Goal: Transaction & Acquisition: Subscribe to service/newsletter

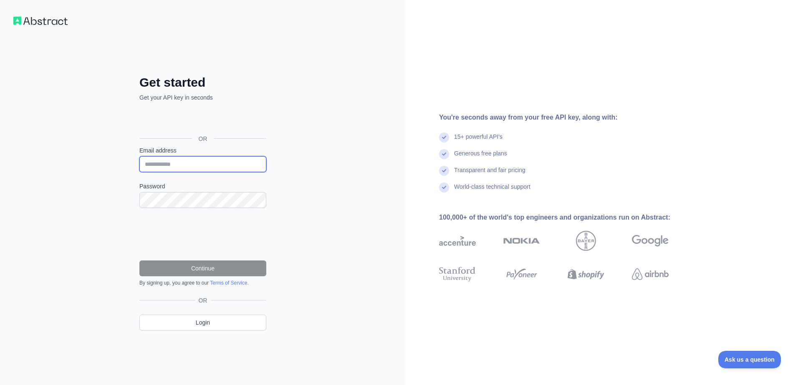
click at [209, 160] on input "Email address" at bounding box center [202, 164] width 127 height 16
type input "**********"
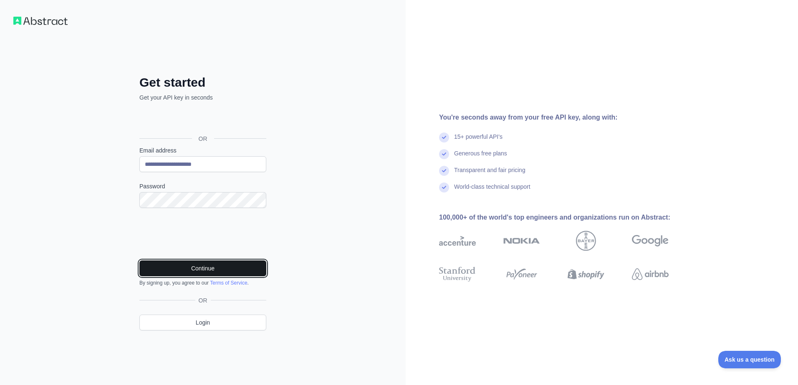
click at [183, 265] on button "Continue" at bounding box center [202, 269] width 127 height 16
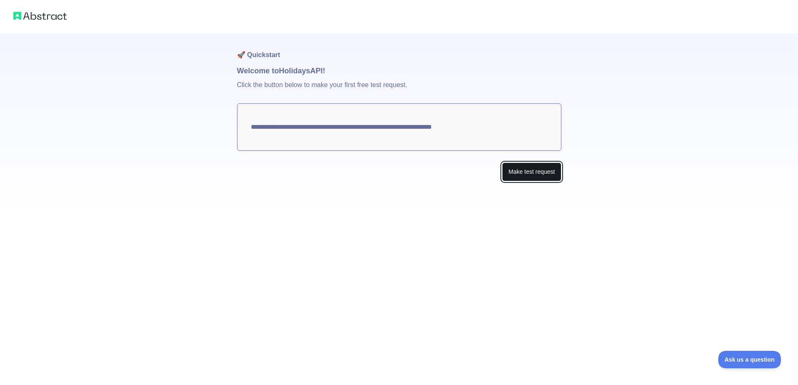
click at [528, 170] on button "Make test request" at bounding box center [531, 172] width 59 height 19
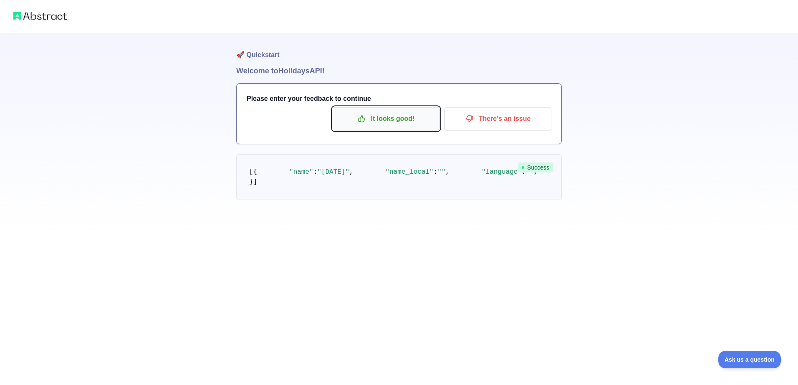
click at [388, 124] on p "It looks good!" at bounding box center [386, 119] width 94 height 14
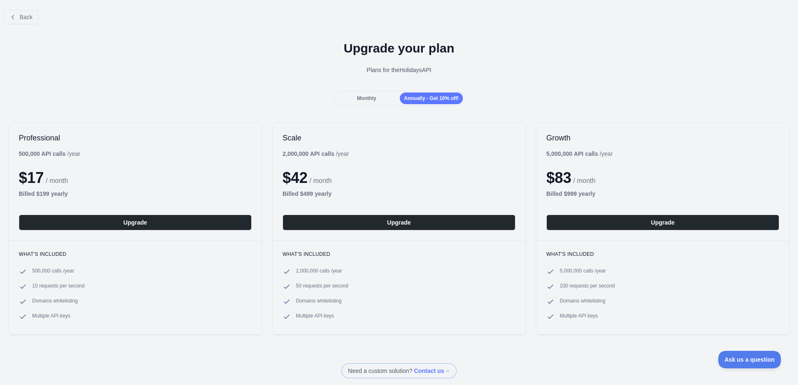
click at [372, 103] on div "Monthly" at bounding box center [366, 99] width 63 height 12
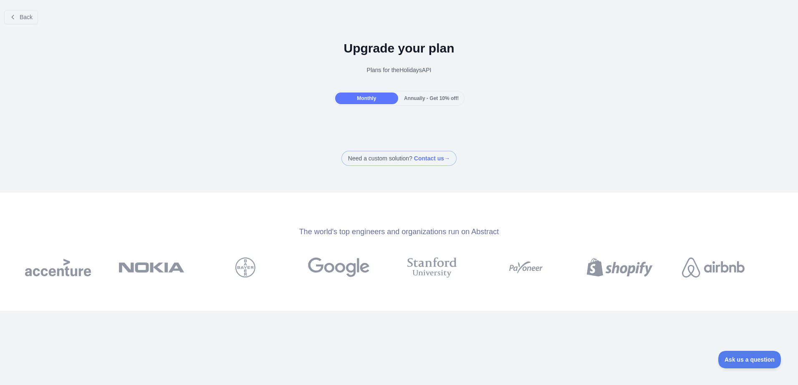
click at [405, 100] on span "Annually - Get 10% off!" at bounding box center [431, 99] width 55 height 6
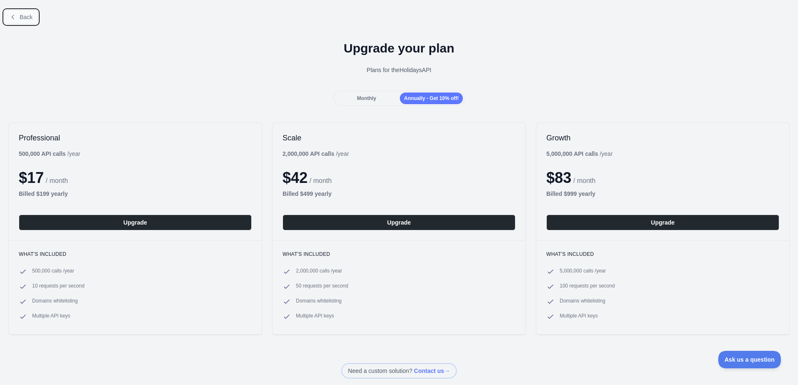
click at [28, 16] on span "Back" at bounding box center [26, 17] width 13 height 7
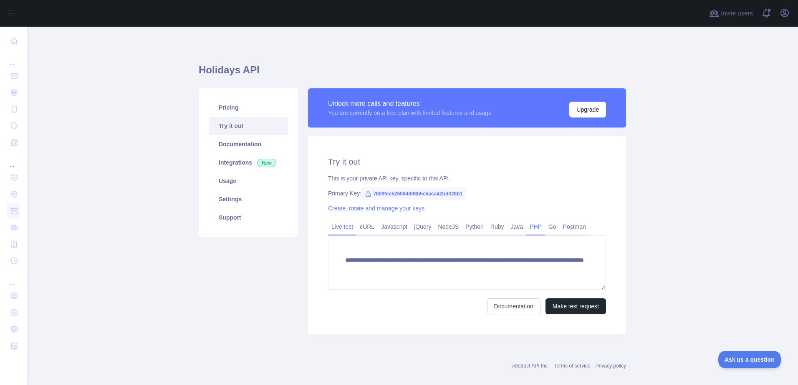
click at [536, 230] on link "PHP" at bounding box center [535, 226] width 19 height 13
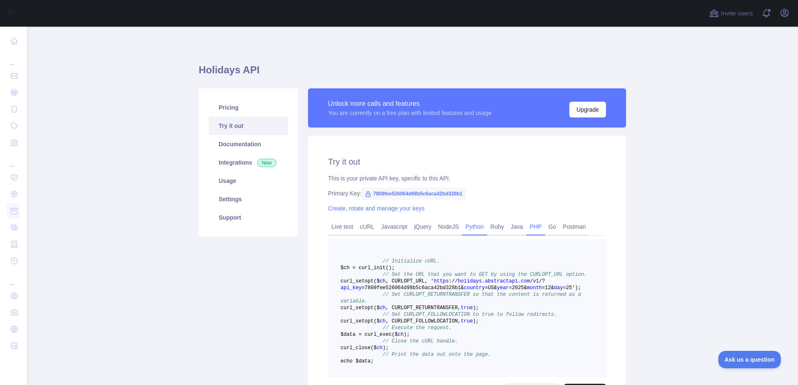
click at [471, 228] on link "Python" at bounding box center [474, 226] width 25 height 13
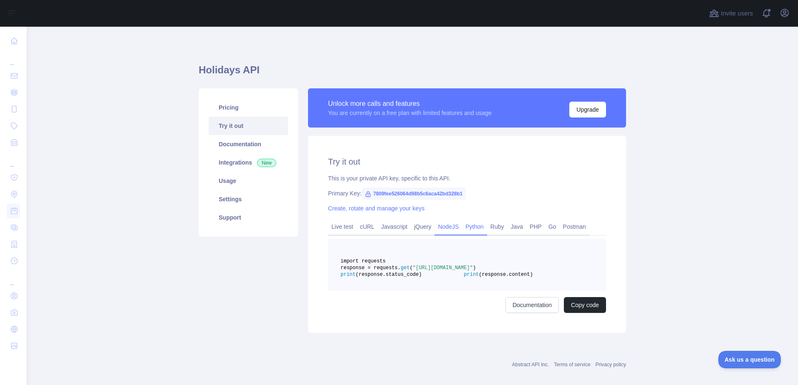
click at [435, 227] on link "NodeJS" at bounding box center [448, 226] width 28 height 13
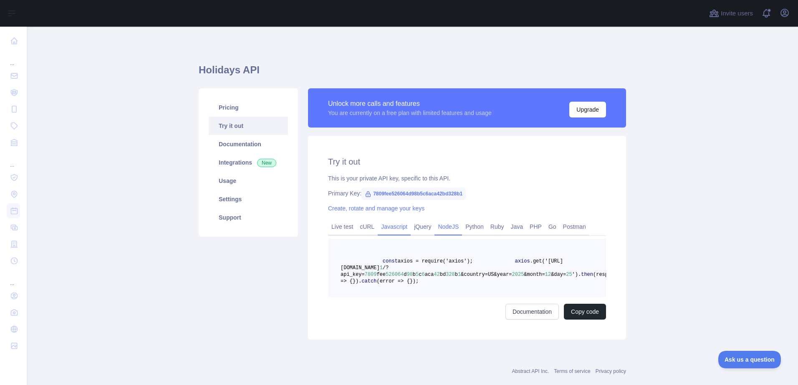
click at [391, 224] on link "Javascript" at bounding box center [394, 226] width 33 height 13
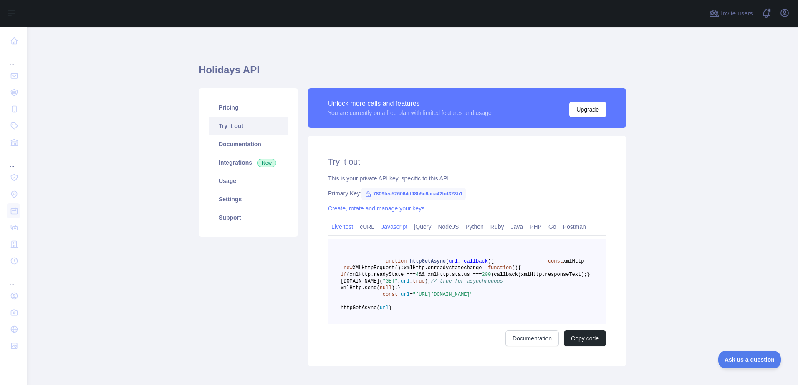
click at [335, 227] on link "Live test" at bounding box center [342, 226] width 28 height 13
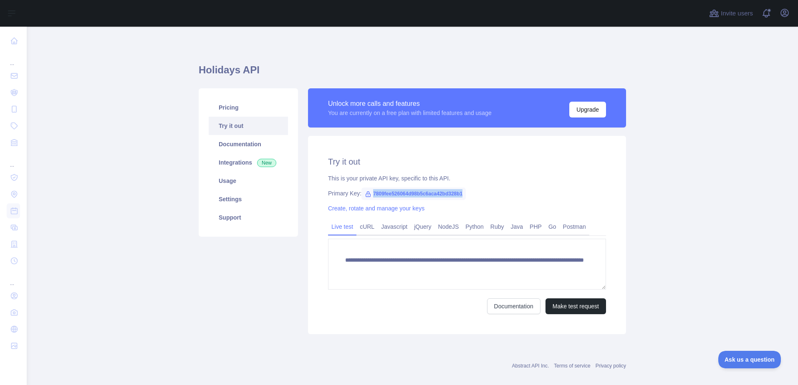
drag, startPoint x: 368, startPoint y: 195, endPoint x: 458, endPoint y: 190, distance: 89.8
click at [458, 190] on span "7809fee526064d98b5c6aca42bd328b1" at bounding box center [413, 194] width 104 height 13
copy span "7809fee526064d98b5c6aca42bd328b1"
